Goal: Task Accomplishment & Management: Complete application form

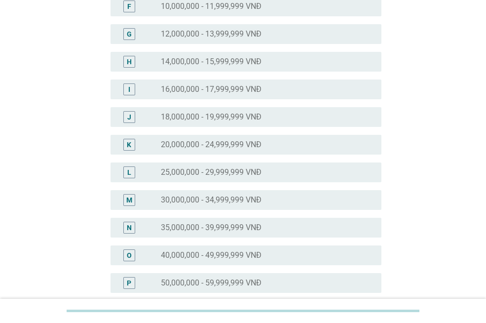
scroll to position [296, 0]
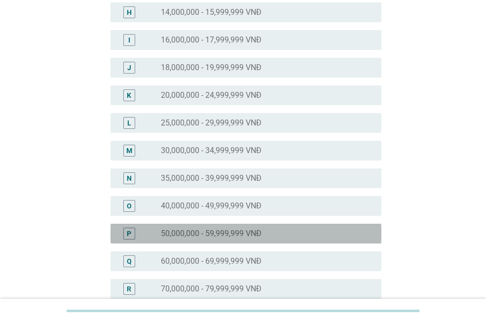
click at [246, 234] on label "50,000,000 - 59,999,999 VNĐ" at bounding box center [211, 233] width 101 height 10
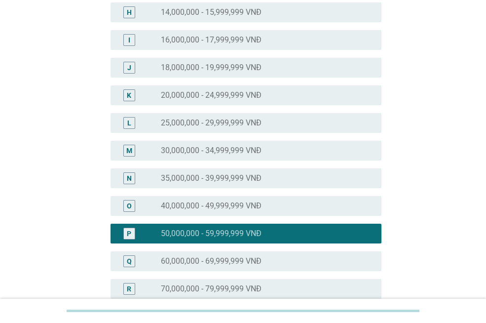
scroll to position [444, 0]
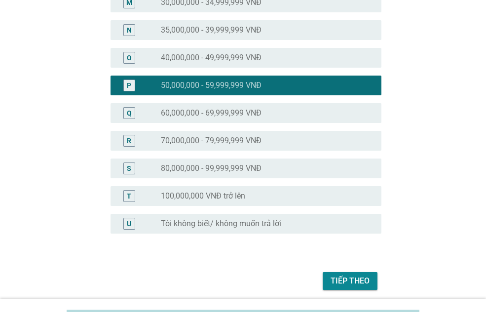
click at [343, 280] on div "Tiếp theo" at bounding box center [350, 281] width 39 height 12
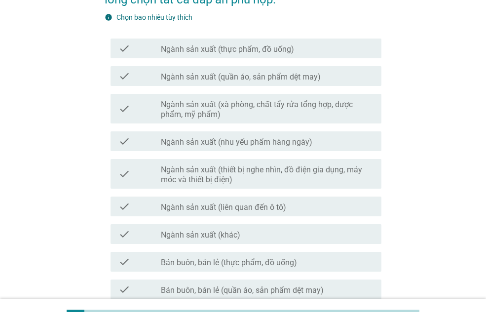
scroll to position [148, 0]
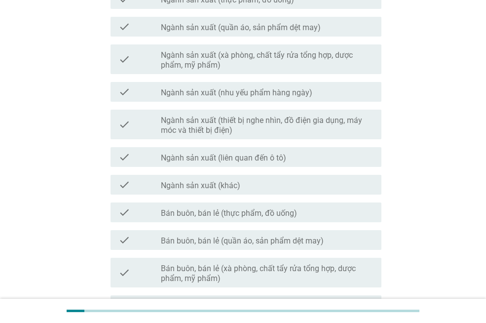
click at [231, 61] on label "Ngành sản xuất (xà phòng, chất tẩy rửa tổng hợp, dược phẩm, mỹ phẩm)" at bounding box center [267, 60] width 213 height 20
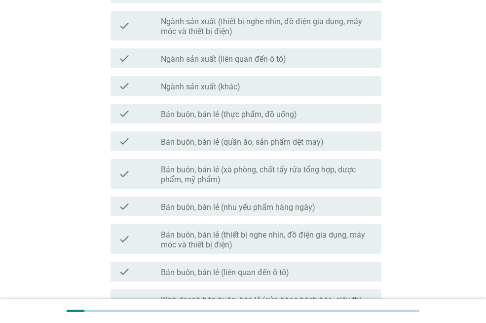
scroll to position [296, 0]
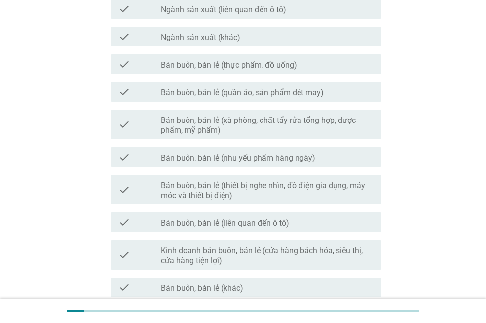
click at [278, 190] on label "Bán buôn, bán lẻ (thiết bị nghe nhìn, đồ điện gia dụng, máy móc và thiết bị điệ…" at bounding box center [267, 191] width 213 height 20
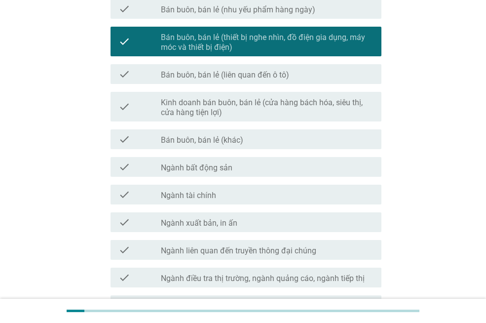
scroll to position [551, 0]
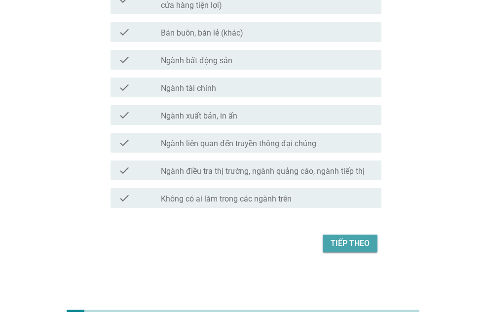
click at [353, 248] on div "Tiếp theo" at bounding box center [350, 243] width 39 height 12
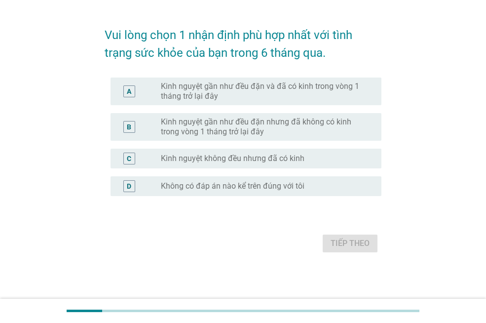
scroll to position [0, 0]
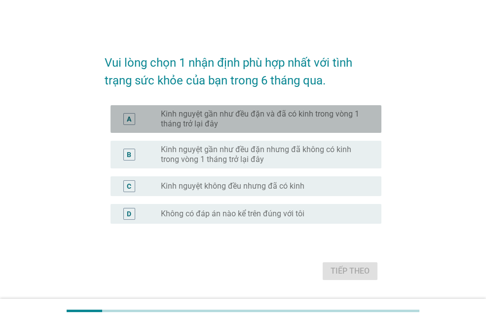
click at [253, 117] on label "Kinh nguyệt gần như đều đặn và đã có kinh trong vòng 1 tháng trở lại đây" at bounding box center [263, 119] width 205 height 20
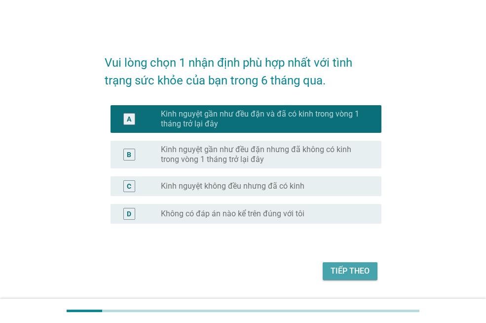
click at [345, 271] on div "Tiếp theo" at bounding box center [350, 271] width 39 height 12
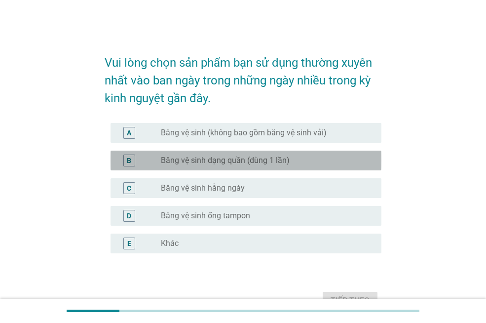
click at [273, 154] on div "radio_button_unchecked Băng vệ sinh dạng quần (dùng 1 lần)" at bounding box center [267, 160] width 213 height 12
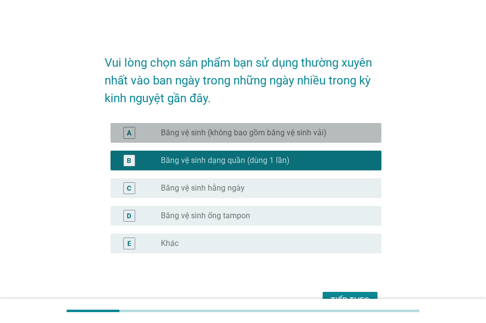
click at [270, 129] on label "Băng vệ sinh (không bao gồm băng vệ sinh vải)" at bounding box center [244, 133] width 166 height 10
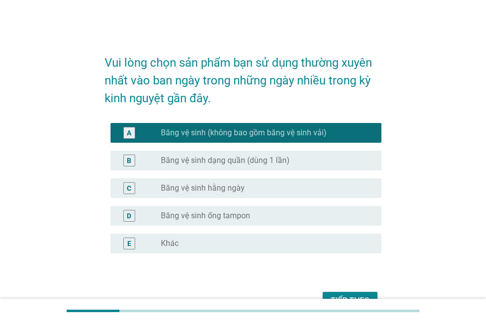
click at [344, 295] on div "Tiếp theo" at bounding box center [350, 301] width 39 height 12
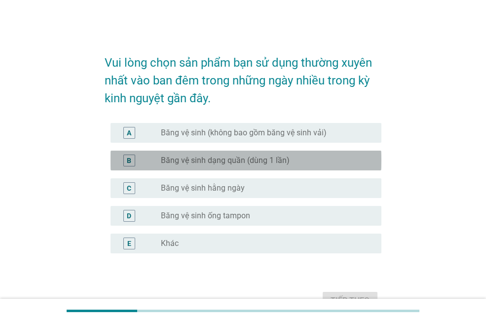
click at [296, 167] on div "B radio_button_unchecked Băng vệ sinh dạng quần (dùng 1 lần)" at bounding box center [246, 161] width 271 height 20
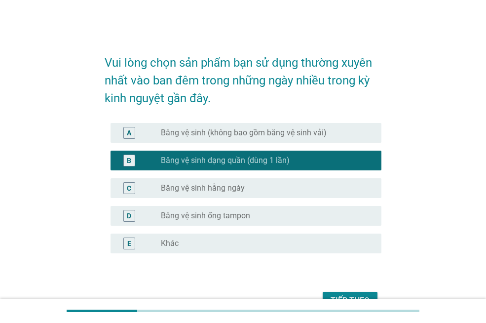
click at [356, 295] on div "Tiếp theo" at bounding box center [350, 301] width 39 height 12
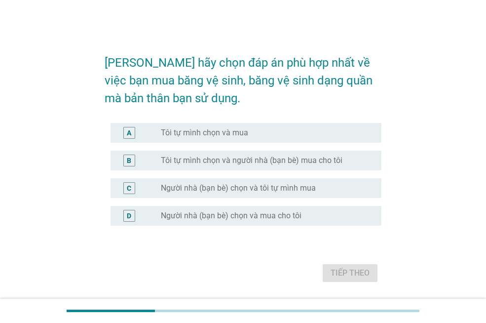
drag, startPoint x: 214, startPoint y: 125, endPoint x: 215, endPoint y: 134, distance: 9.5
click at [215, 134] on div "A radio_button_unchecked Tôi tự mình chọn và mua" at bounding box center [243, 133] width 277 height 28
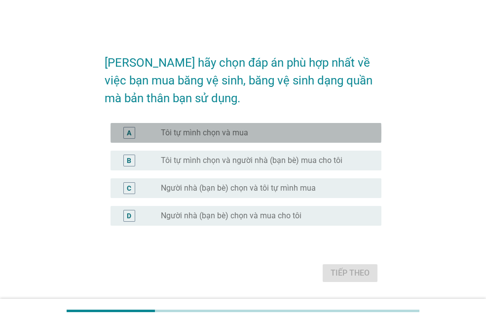
click at [215, 134] on label "Tôi tự mình chọn và mua" at bounding box center [204, 133] width 87 height 10
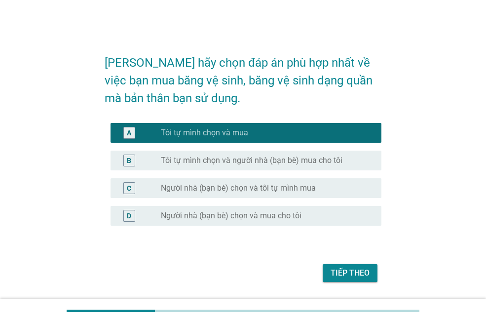
click at [348, 272] on div "Tiếp theo" at bounding box center [350, 273] width 39 height 12
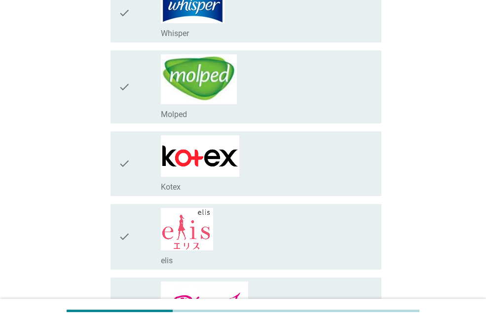
scroll to position [493, 0]
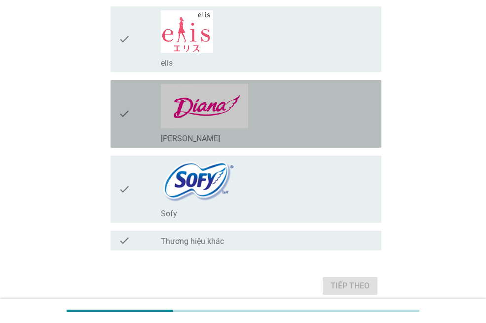
click at [267, 114] on div "check_box_outline_blank [PERSON_NAME]" at bounding box center [267, 114] width 213 height 60
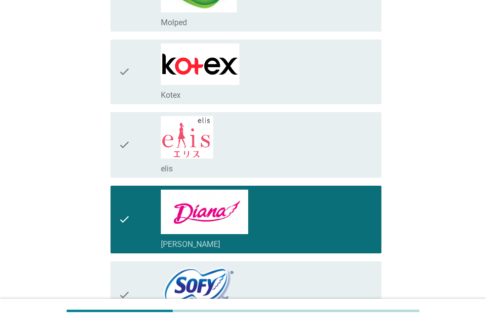
scroll to position [240, 0]
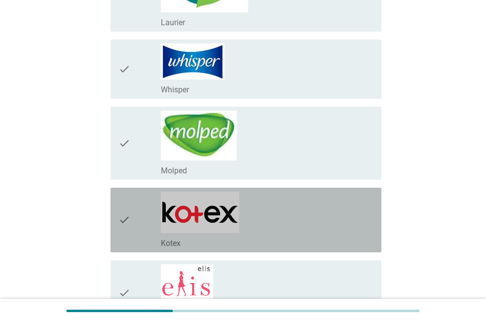
click at [252, 205] on div "check_box_outline_blank Kotex" at bounding box center [267, 219] width 213 height 57
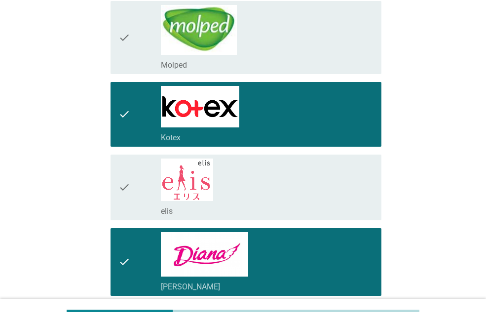
scroll to position [536, 0]
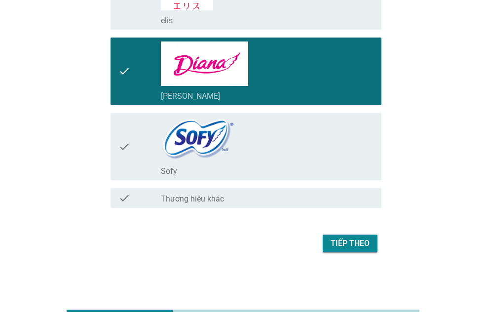
click at [336, 242] on div "Tiếp theo" at bounding box center [350, 243] width 39 height 12
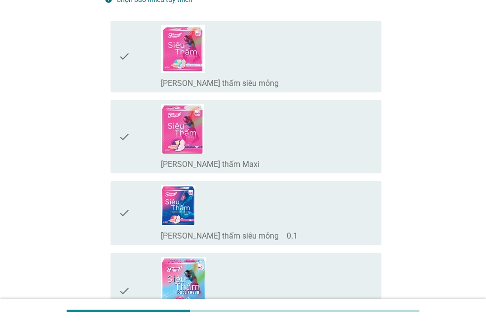
scroll to position [148, 0]
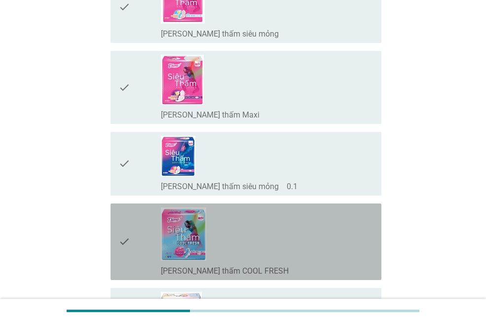
click at [319, 214] on div "check_box_outline_blank [PERSON_NAME] thấm COOL FRESH" at bounding box center [267, 241] width 213 height 69
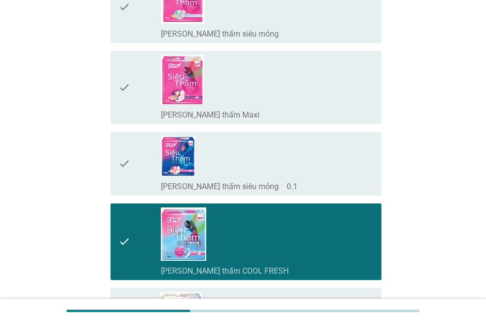
click at [312, 168] on div "check_box_outline_blank [PERSON_NAME] thấm siêu mỏng　0.1" at bounding box center [267, 164] width 213 height 56
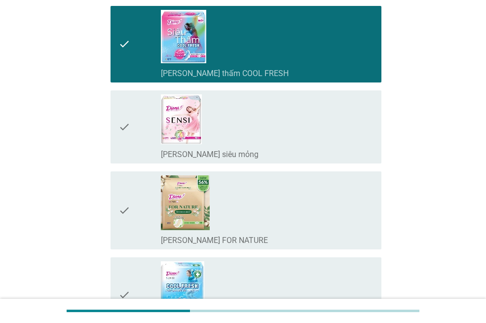
scroll to position [395, 0]
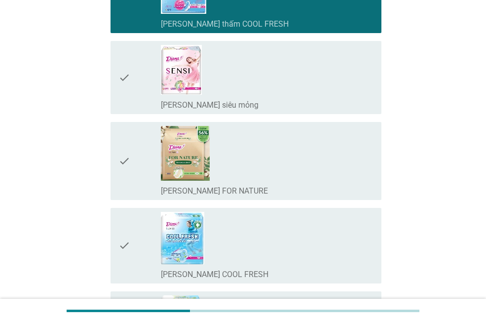
click at [309, 246] on div "check_box_outline_blank [PERSON_NAME] SENSI COOL FRESH" at bounding box center [267, 246] width 213 height 68
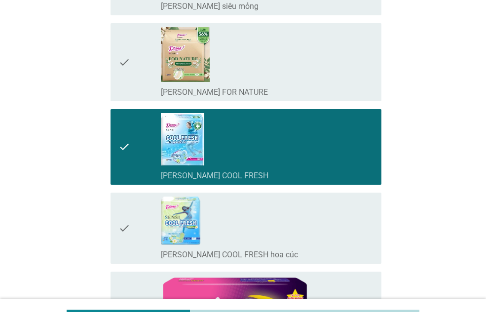
scroll to position [592, 0]
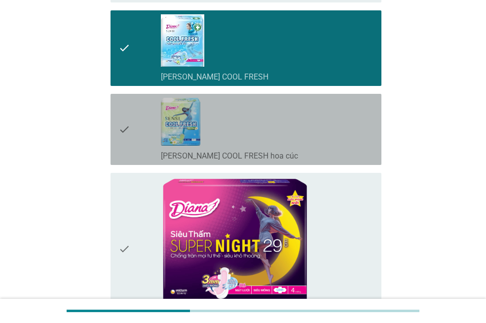
click at [305, 159] on div "check_box_outline_blank [PERSON_NAME] SENSI COOL FRESH hoa cúc" at bounding box center [267, 155] width 213 height 12
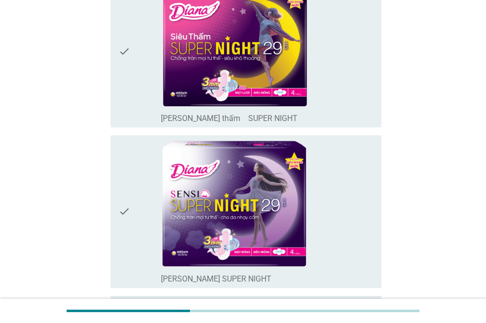
scroll to position [839, 0]
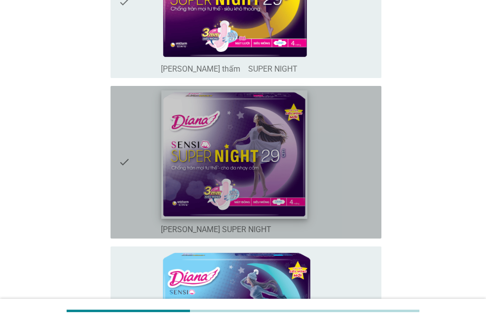
click at [304, 196] on img at bounding box center [235, 154] width 146 height 128
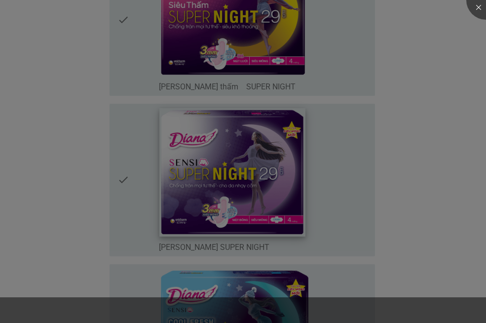
scroll to position [740, 0]
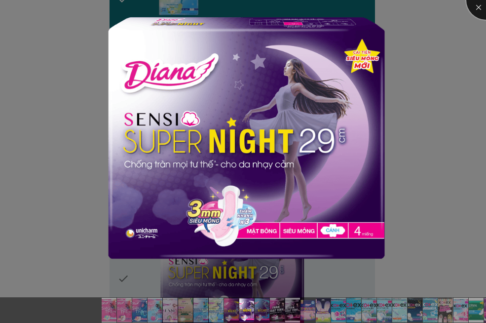
click at [482, 11] on div at bounding box center [485, -1] width 39 height 39
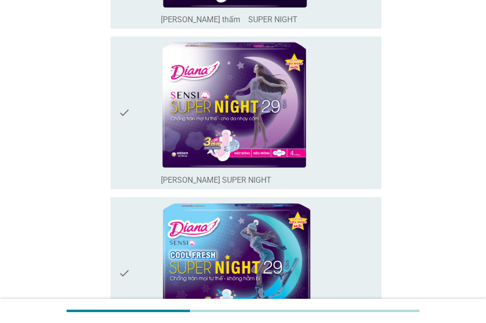
scroll to position [938, 0]
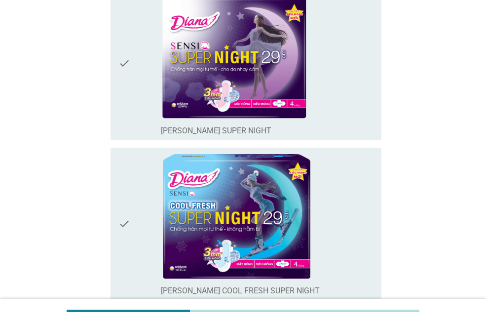
click at [362, 198] on div "check_box_outline_blank [PERSON_NAME] SENSI COOL FRESH SUPER NIGHT" at bounding box center [267, 223] width 213 height 145
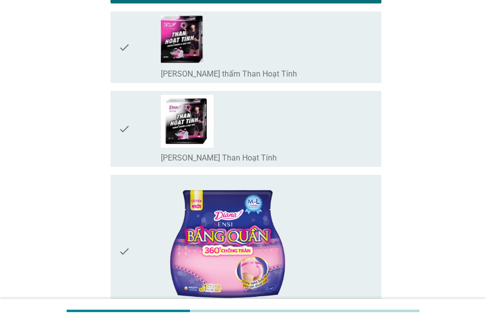
scroll to position [1283, 0]
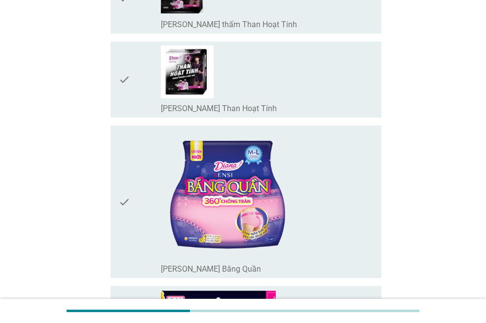
click at [361, 196] on div "check_box_outline_blank [PERSON_NAME] Băng Quần" at bounding box center [267, 201] width 213 height 145
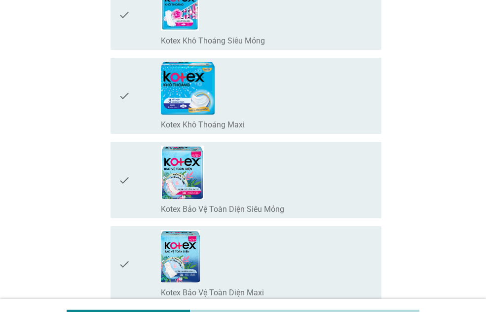
scroll to position [1925, 0]
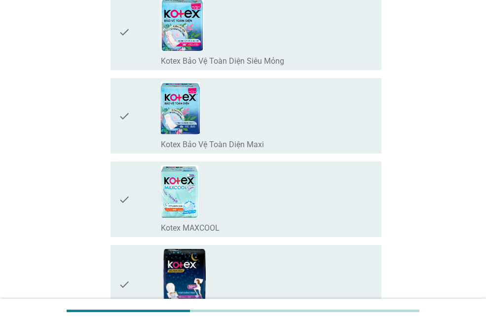
click at [361, 133] on div "check_box_outline_blank Kotex Bảo Vệ Toàn Diện Maxi" at bounding box center [267, 116] width 213 height 68
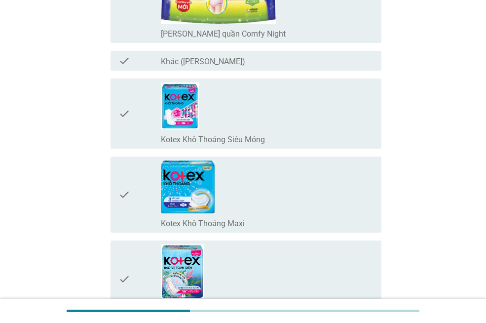
scroll to position [1579, 0]
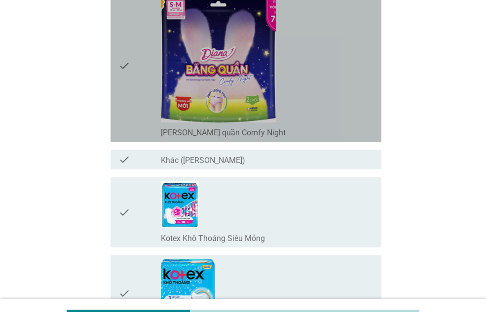
click at [363, 125] on div "check_box_outline_blank [PERSON_NAME] quần Comfy Night" at bounding box center [267, 66] width 213 height 145
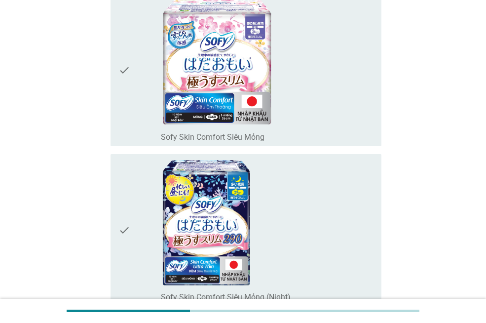
scroll to position [4639, 0]
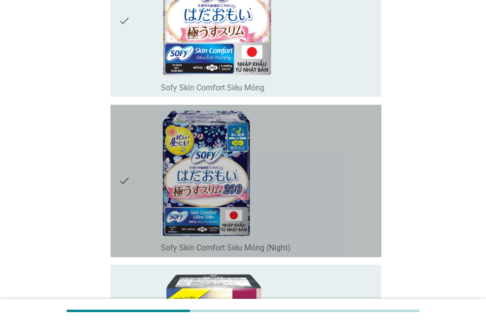
click at [359, 223] on div "check_box_outline_blank Sofy Skin Comfort Siêu Mỏng (Night)" at bounding box center [267, 181] width 213 height 145
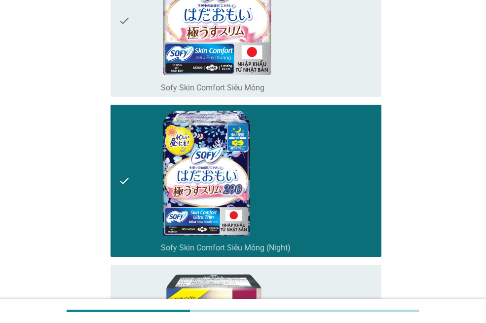
scroll to position [4984, 0]
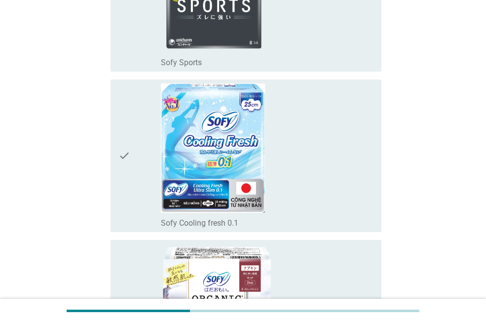
click at [361, 214] on div "check_box_outline_blank Sofy Cooling fresh 0.1" at bounding box center [267, 155] width 213 height 145
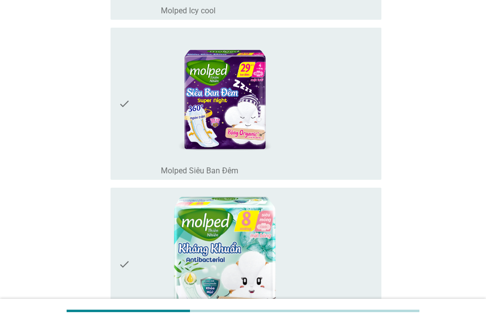
scroll to position [7057, 0]
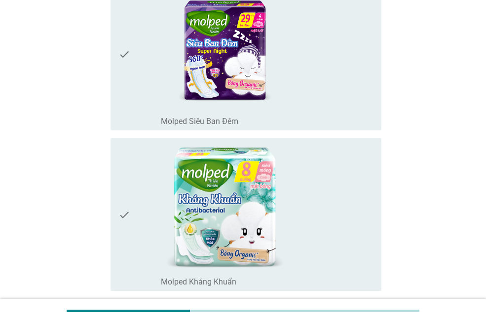
click at [342, 218] on div "check_box_outline_blank Molped Kháng Khuẩn" at bounding box center [267, 214] width 213 height 145
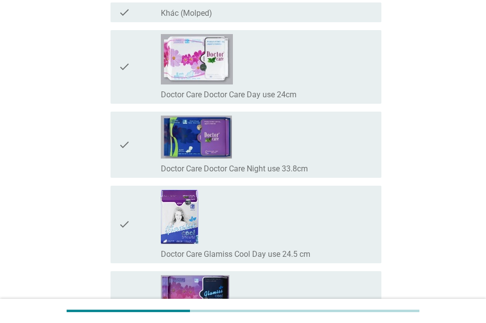
scroll to position [7550, 0]
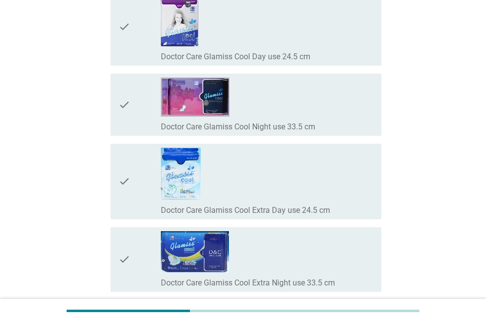
click at [335, 228] on div "check check_box_outline_blank Doctor Care Glamiss Cool Extra Night use 33.5 cm" at bounding box center [246, 259] width 271 height 65
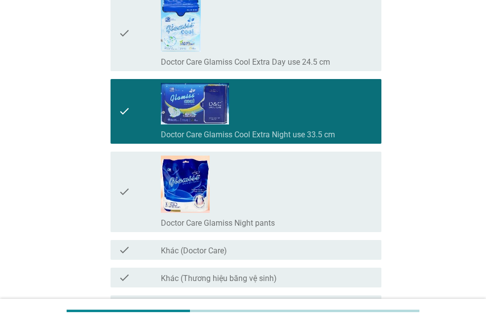
scroll to position [7805, 0]
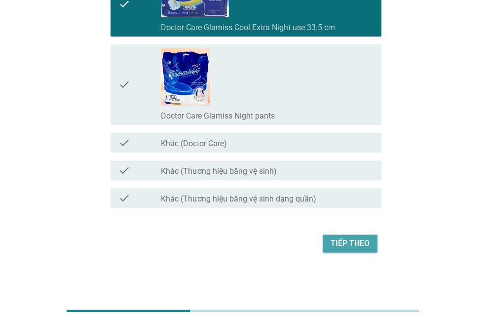
click at [358, 236] on button "Tiếp theo" at bounding box center [350, 243] width 55 height 18
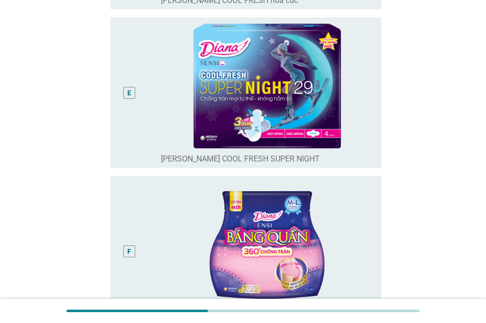
scroll to position [938, 0]
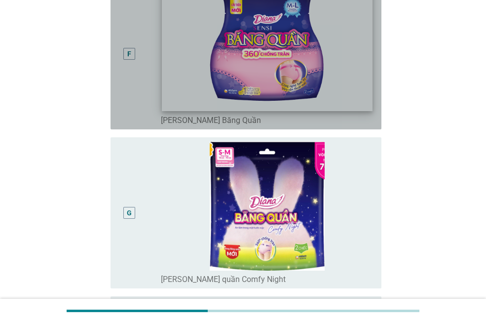
click at [340, 88] on img at bounding box center [267, 47] width 210 height 128
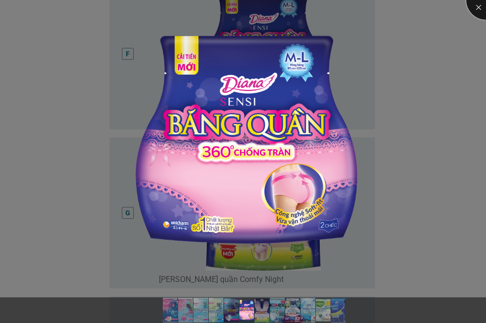
click at [477, 7] on div at bounding box center [485, -1] width 39 height 39
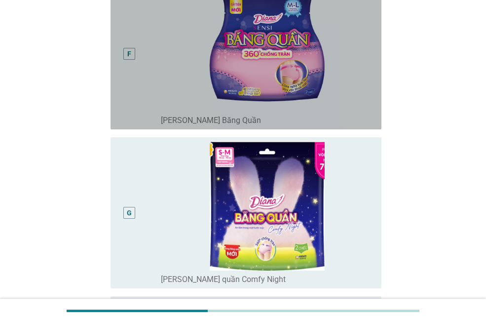
click at [344, 128] on div "F radio_button_unchecked Diana SENSI Băng Quần" at bounding box center [246, 53] width 271 height 151
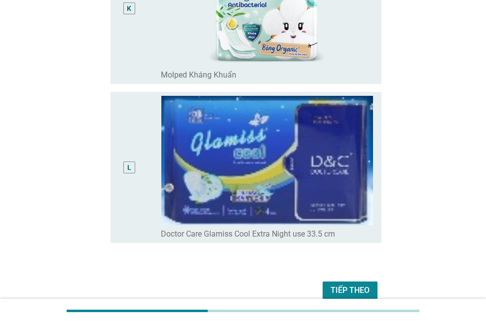
scroll to position [1823, 0]
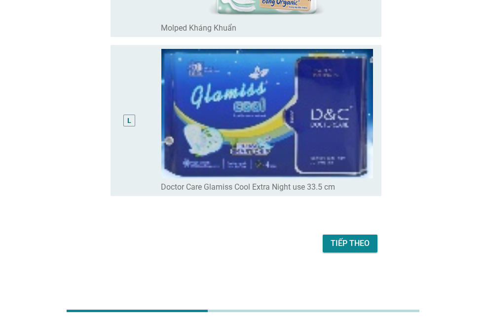
click at [350, 242] on div "Tiếp theo" at bounding box center [350, 243] width 39 height 12
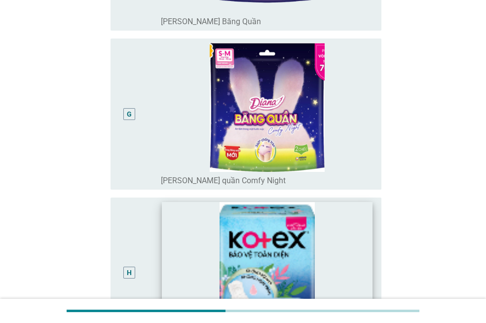
scroll to position [1086, 0]
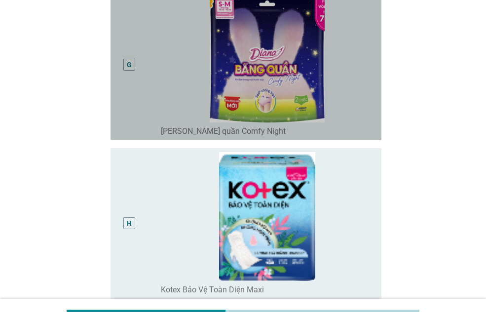
click at [367, 132] on div "radio_button_unchecked [PERSON_NAME] quần Comfy Night" at bounding box center [267, 129] width 213 height 14
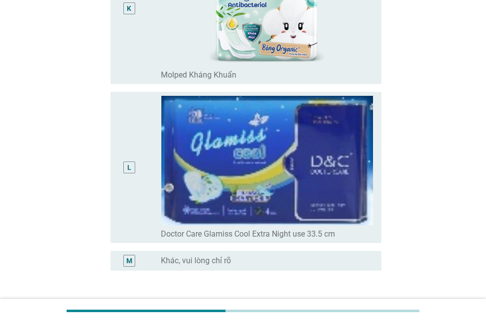
scroll to position [1826, 0]
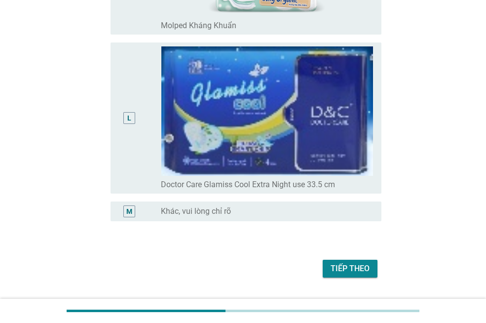
click at [363, 199] on div "M radio_button_unchecked Khác, vui lòng chỉ rõ" at bounding box center [243, 211] width 277 height 28
click at [372, 182] on div "radio_button_unchecked Doctor Care Glamiss Cool Extra Night use 33.5 cm" at bounding box center [267, 183] width 213 height 14
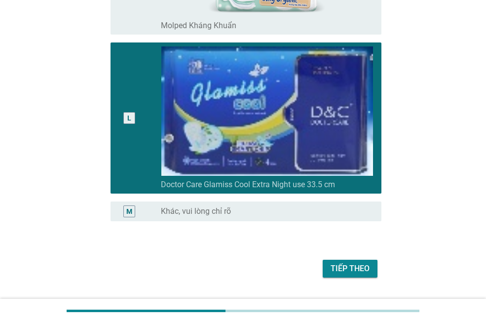
click at [349, 265] on div "Tiếp theo" at bounding box center [350, 269] width 39 height 12
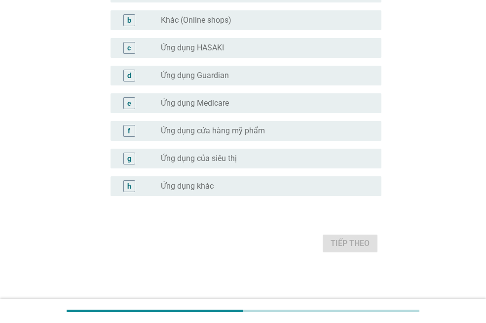
scroll to position [0, 0]
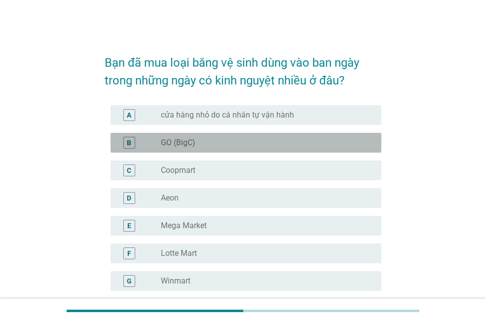
click at [242, 140] on div "radio_button_unchecked GO (BigC)" at bounding box center [263, 143] width 205 height 10
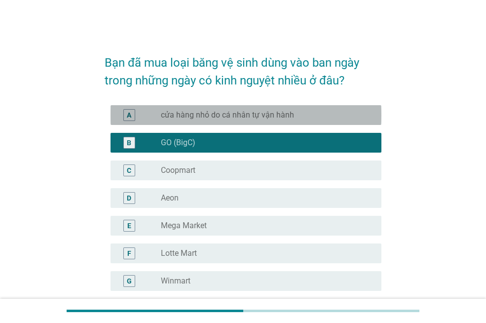
click at [257, 118] on label "cửa hàng nhỏ do cá nhân tự vận hành" at bounding box center [227, 115] width 133 height 10
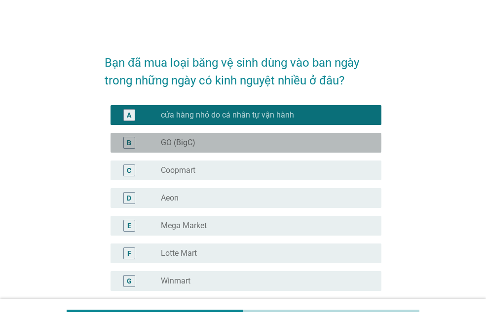
click at [233, 143] on div "radio_button_unchecked GO (BigC)" at bounding box center [263, 143] width 205 height 10
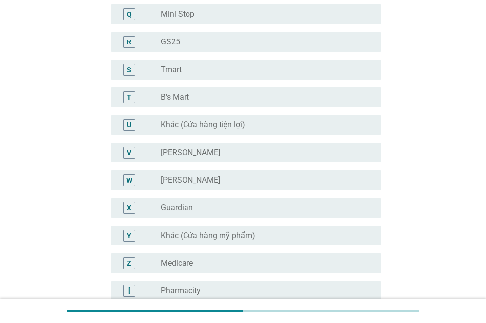
scroll to position [592, 0]
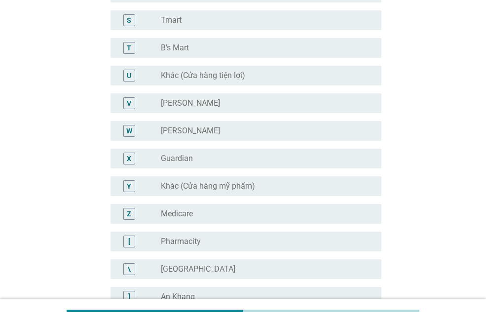
click at [231, 200] on div "Z radio_button_unchecked Medicare" at bounding box center [243, 214] width 277 height 28
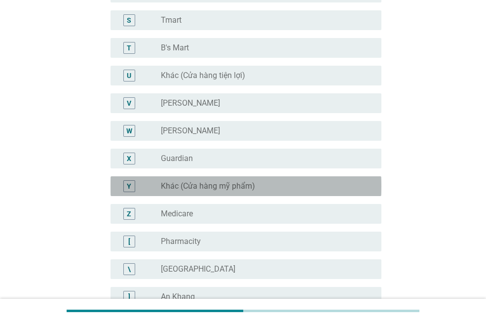
click at [235, 187] on label "Khác (Cửa hàng mỹ phẩm)" at bounding box center [208, 186] width 94 height 10
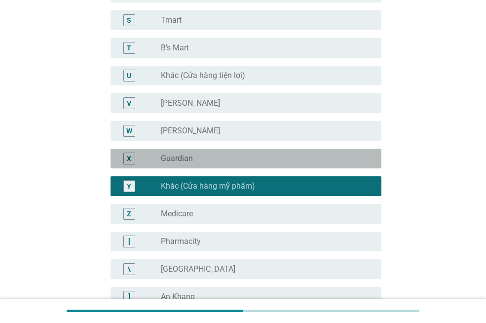
click at [238, 166] on div "X radio_button_unchecked Guardian" at bounding box center [246, 159] width 271 height 20
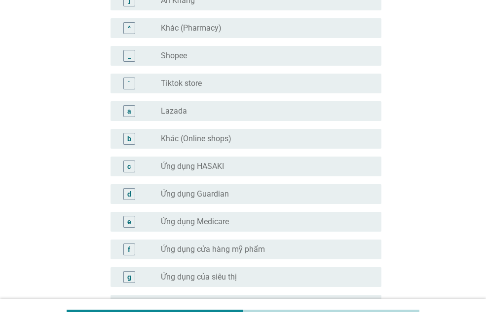
scroll to position [1007, 0]
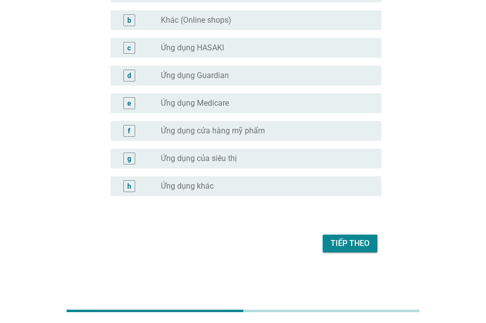
click at [249, 129] on label "Ứng dụng cửa hàng mỹ phẩm" at bounding box center [213, 131] width 104 height 10
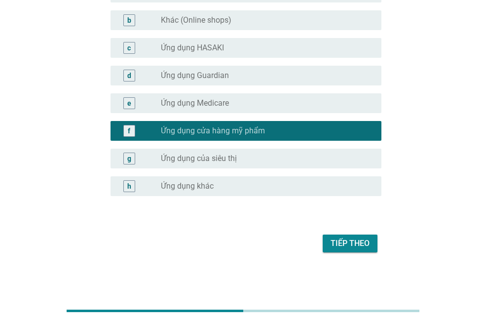
click at [333, 239] on div "Tiếp theo" at bounding box center [350, 243] width 39 height 12
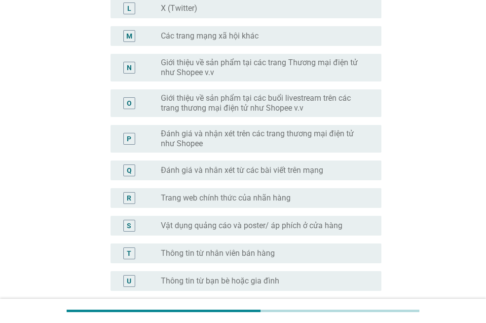
scroll to position [493, 0]
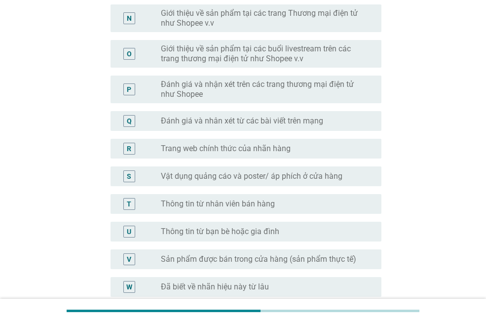
click at [277, 232] on label "Thông tin từ bạn bè hoặc gia đình" at bounding box center [220, 232] width 118 height 10
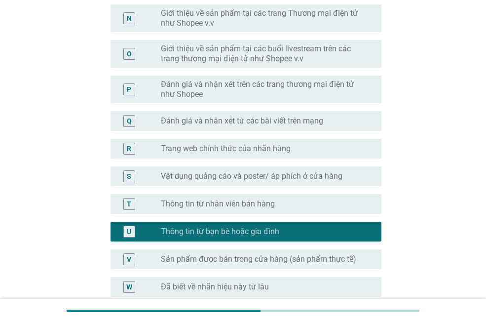
scroll to position [677, 0]
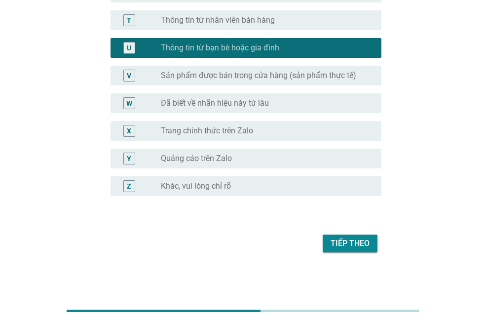
click at [342, 242] on div "Tiếp theo" at bounding box center [350, 243] width 39 height 12
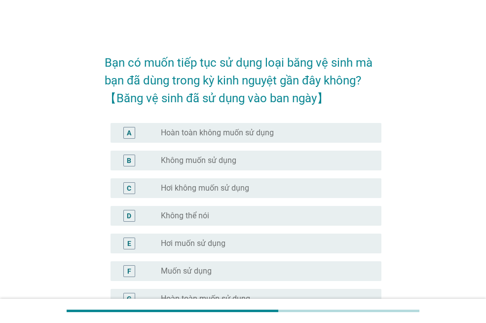
scroll to position [49, 0]
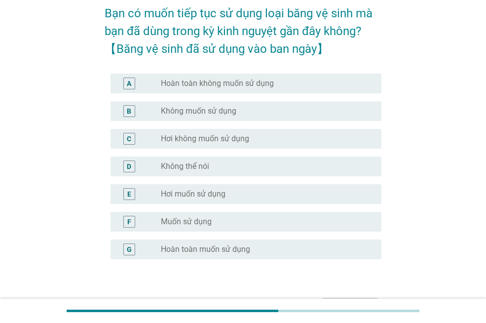
click at [243, 225] on div "radio_button_unchecked Muốn sử dụng" at bounding box center [263, 222] width 205 height 10
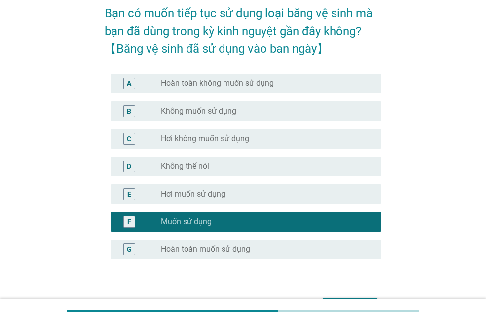
scroll to position [113, 0]
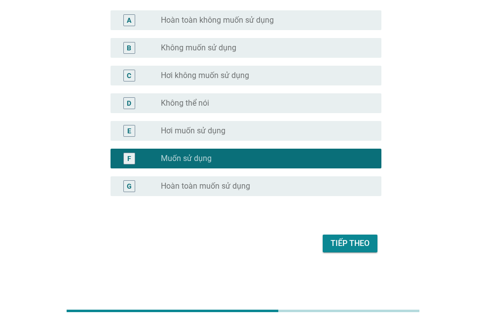
click at [341, 248] on div "Tiếp theo" at bounding box center [350, 243] width 39 height 12
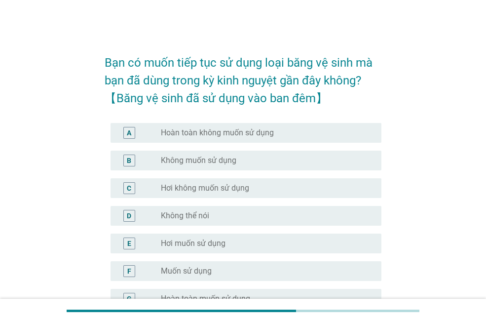
scroll to position [99, 0]
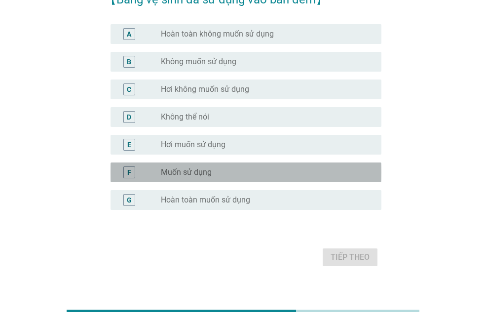
click at [325, 177] on div "radio_button_unchecked Muốn sử dụng" at bounding box center [263, 172] width 205 height 10
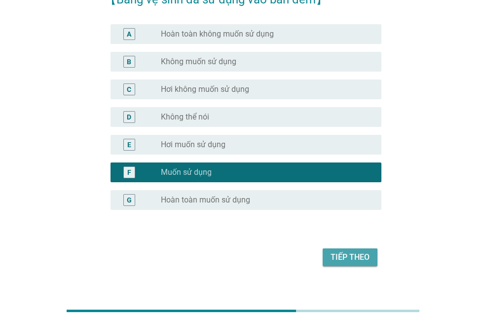
click at [352, 259] on div "Tiếp theo" at bounding box center [350, 257] width 39 height 12
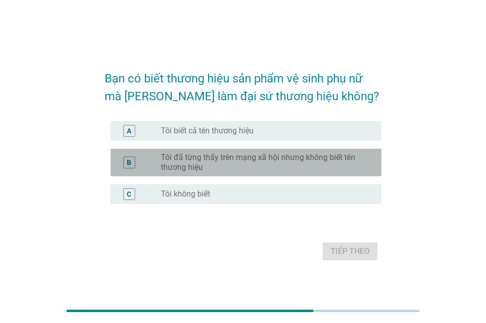
click at [329, 171] on label "Tôi đã từng thấy trên mạng xã hội nhưng không biết tên thương hiệu" at bounding box center [263, 162] width 205 height 20
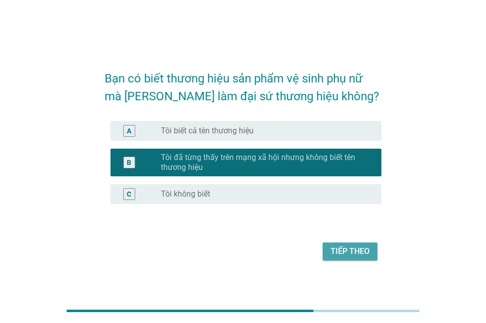
click at [361, 253] on div "Tiếp theo" at bounding box center [350, 251] width 39 height 12
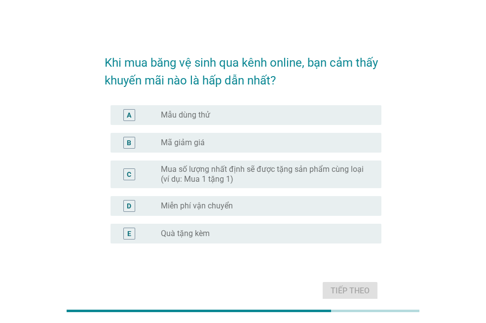
click at [298, 148] on div "radio_button_unchecked Mã giảm giá" at bounding box center [267, 143] width 213 height 12
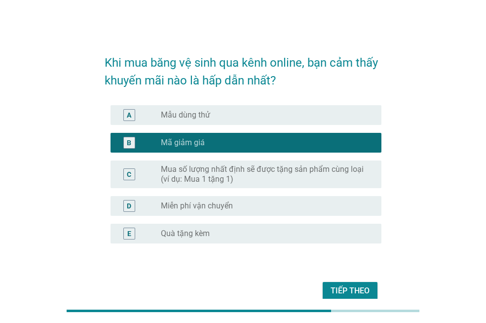
click at [322, 199] on div "D radio_button_unchecked Miễn phí vận chuyển" at bounding box center [246, 206] width 271 height 20
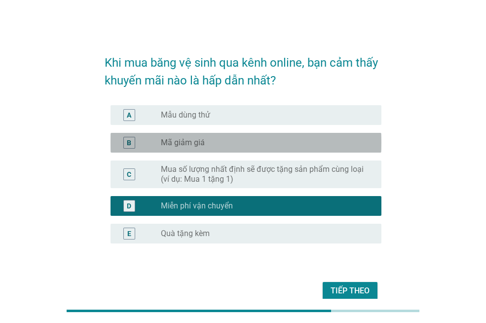
click at [333, 146] on div "radio_button_unchecked Mã giảm giá" at bounding box center [263, 143] width 205 height 10
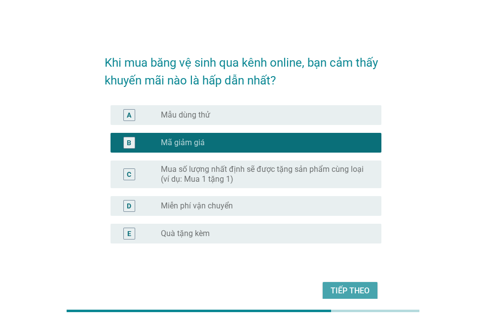
click at [365, 294] on div "Tiếp theo" at bounding box center [350, 291] width 39 height 12
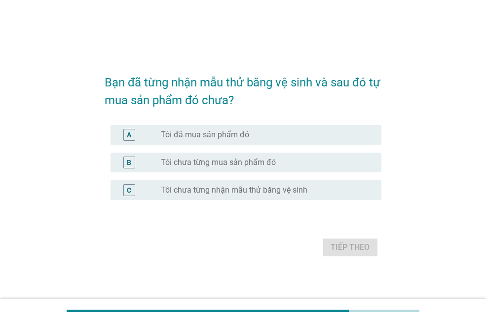
click at [303, 165] on div "radio_button_unchecked Tôi chưa từng mua sản phẩm đó" at bounding box center [263, 162] width 205 height 10
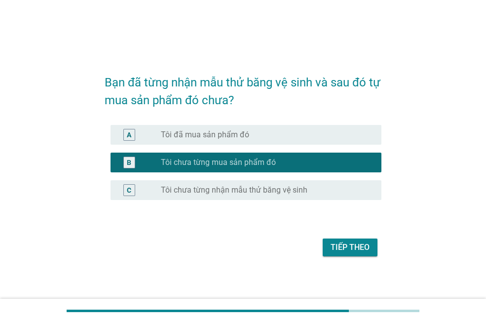
click at [309, 136] on div "radio_button_unchecked Tôi đã mua sản phẩm đó" at bounding box center [263, 135] width 205 height 10
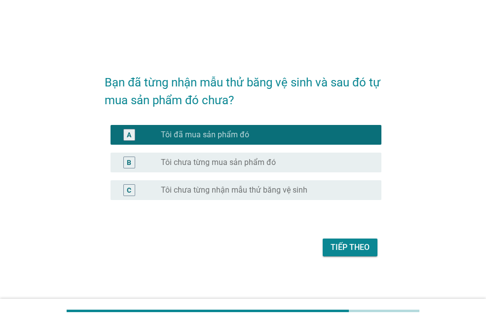
click at [340, 249] on div "Tiếp theo" at bounding box center [350, 247] width 39 height 12
